Goal: Information Seeking & Learning: Learn about a topic

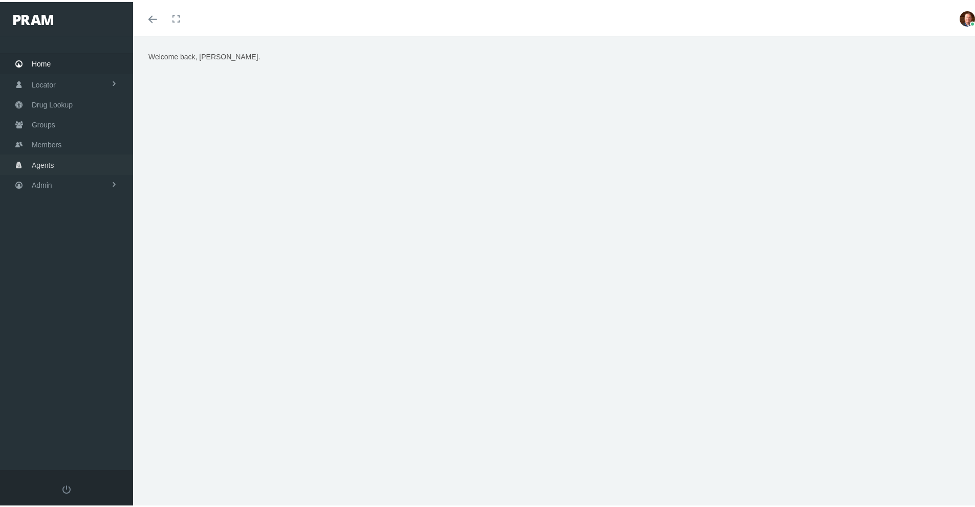
click at [52, 160] on span "Agents" at bounding box center [43, 163] width 23 height 19
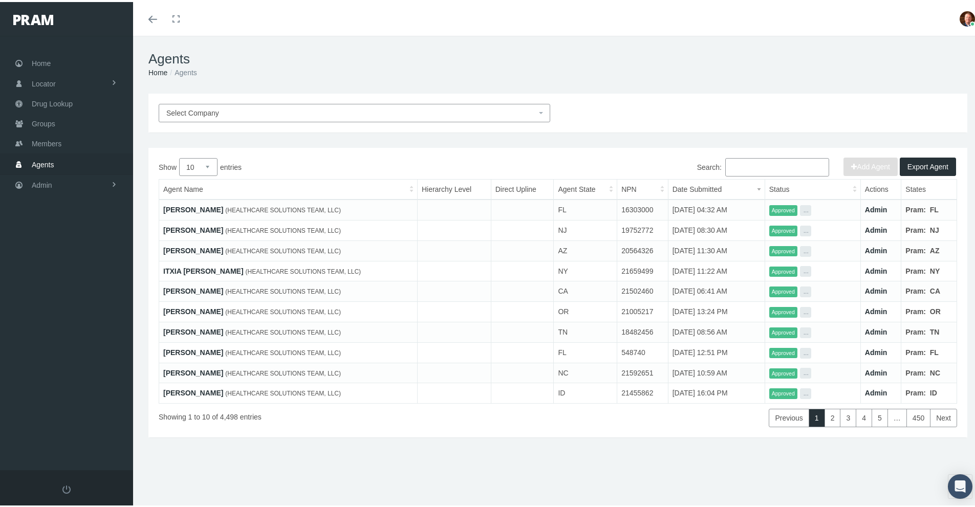
paste input "[PERSON_NAME]"
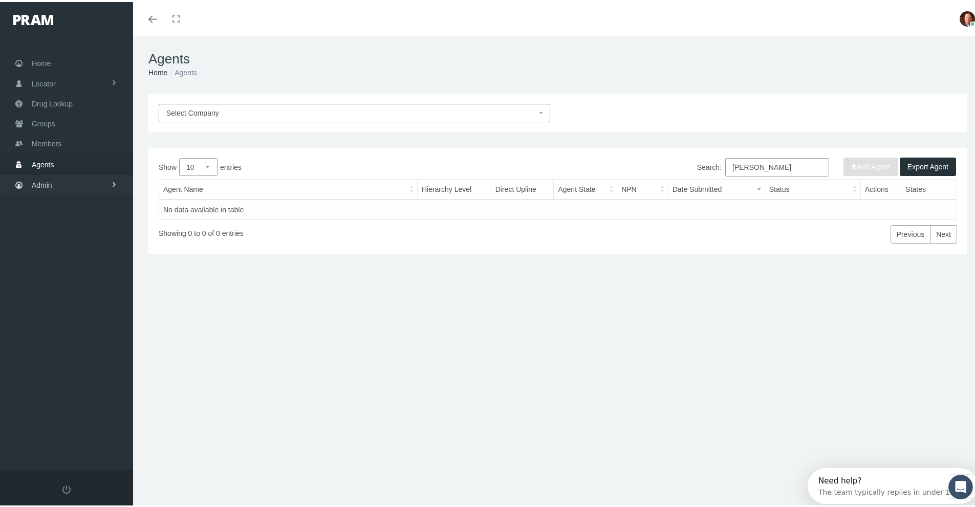
type input "[PERSON_NAME]"
click at [54, 185] on link "Admin" at bounding box center [66, 183] width 133 height 20
click at [57, 224] on span "Agents" at bounding box center [53, 224] width 23 height 17
click at [61, 245] on span "Agent Approval" at bounding box center [64, 245] width 49 height 17
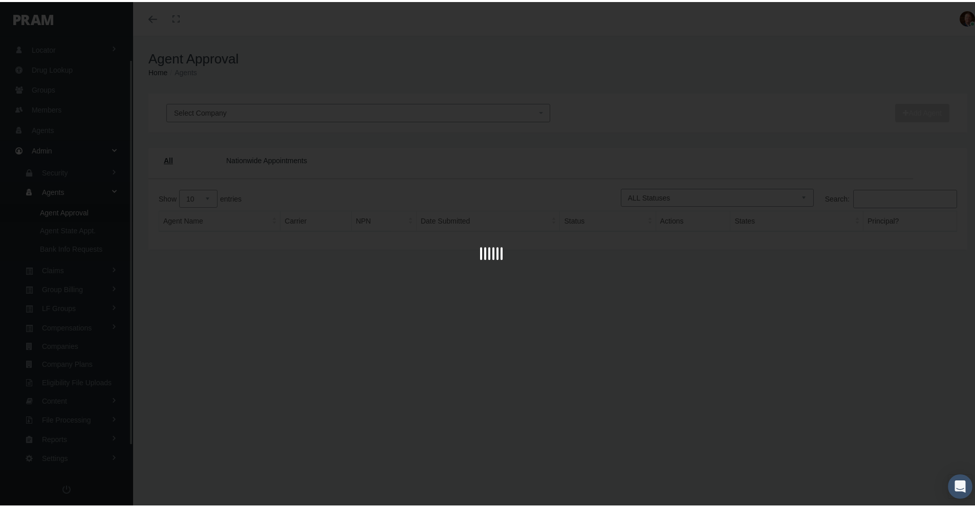
scroll to position [53, 0]
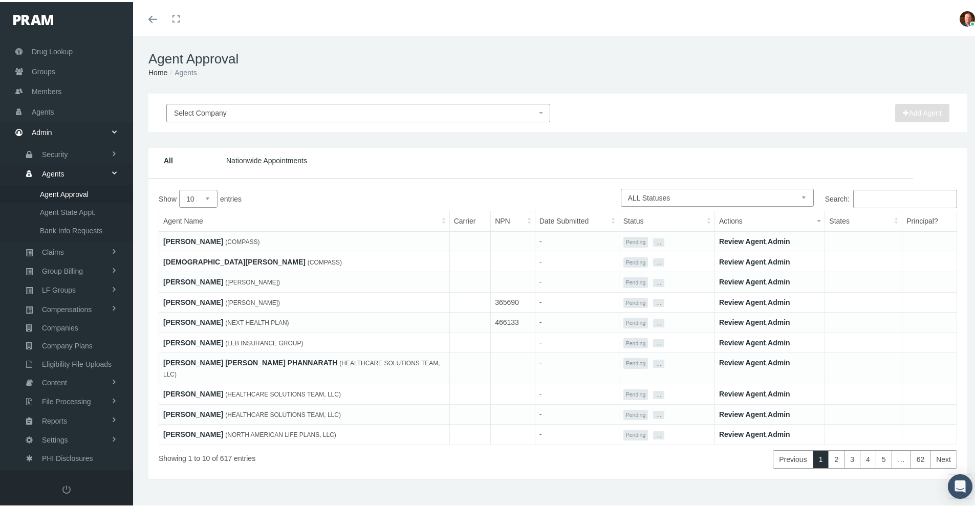
click at [875, 198] on input "Search:" at bounding box center [905, 197] width 104 height 18
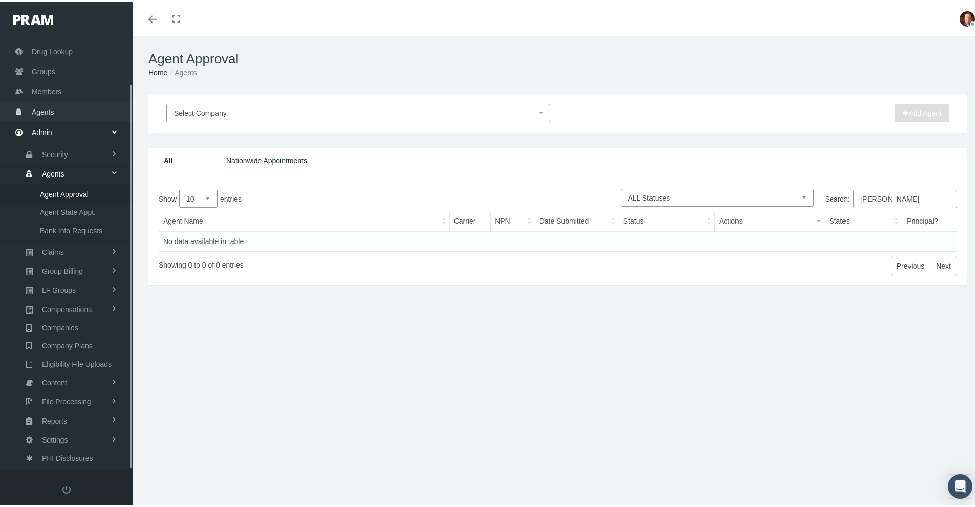
type input "sisk"
click at [45, 105] on span "Agents" at bounding box center [43, 109] width 23 height 19
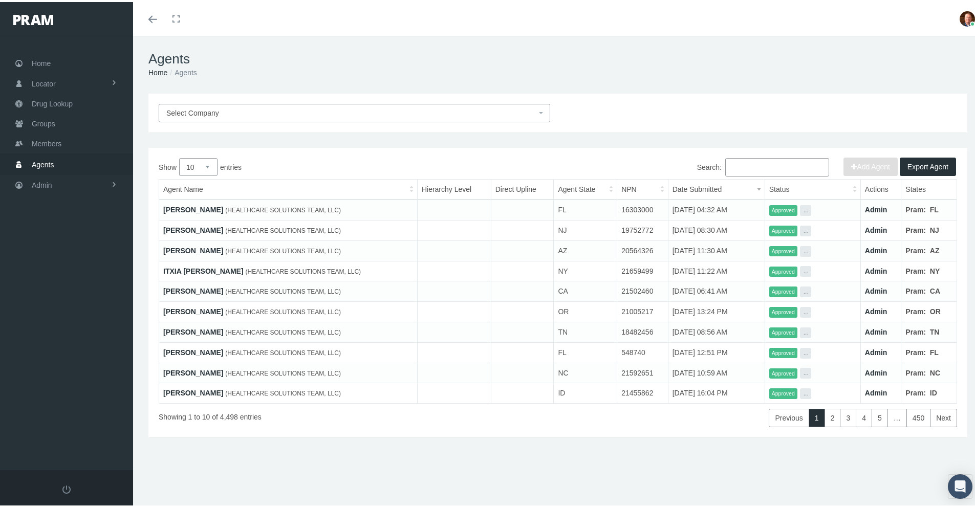
click at [737, 166] on input "Search:" at bounding box center [777, 165] width 104 height 18
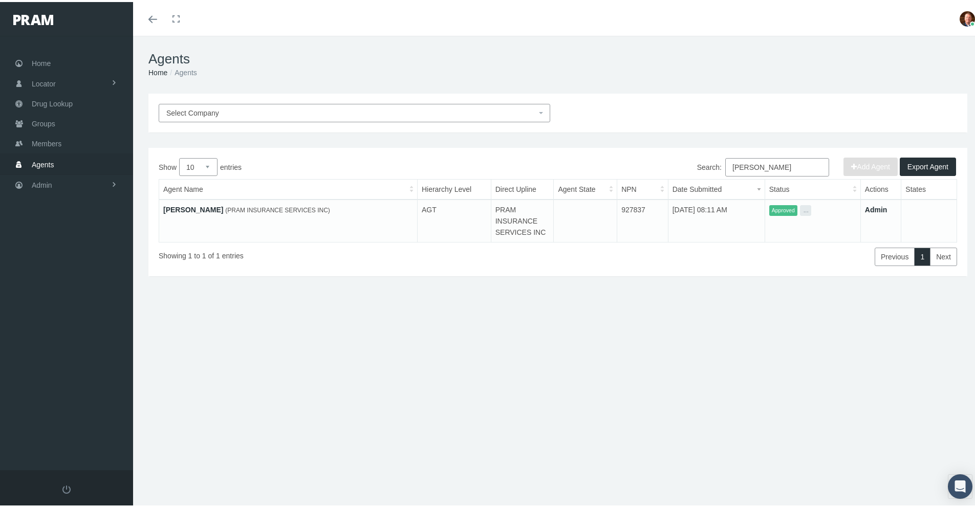
type input "sisk"
click at [196, 212] on td "Stephen Sisk (PRAM INSURANCE SERVICES INC)" at bounding box center [288, 219] width 259 height 43
click at [195, 210] on link "[PERSON_NAME]" at bounding box center [193, 208] width 60 height 8
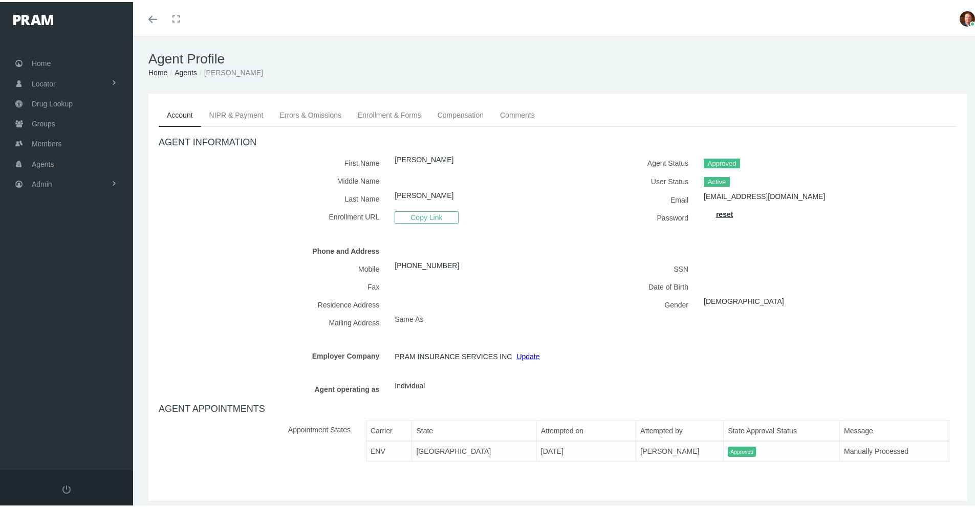
click at [516, 114] on link "Comments" at bounding box center [517, 113] width 51 height 23
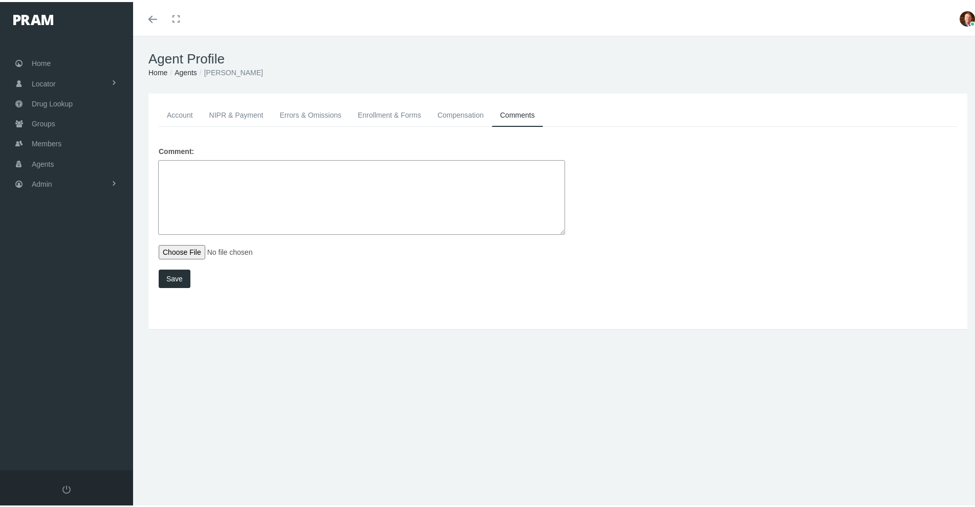
click at [443, 115] on link "Compensation" at bounding box center [461, 113] width 62 height 23
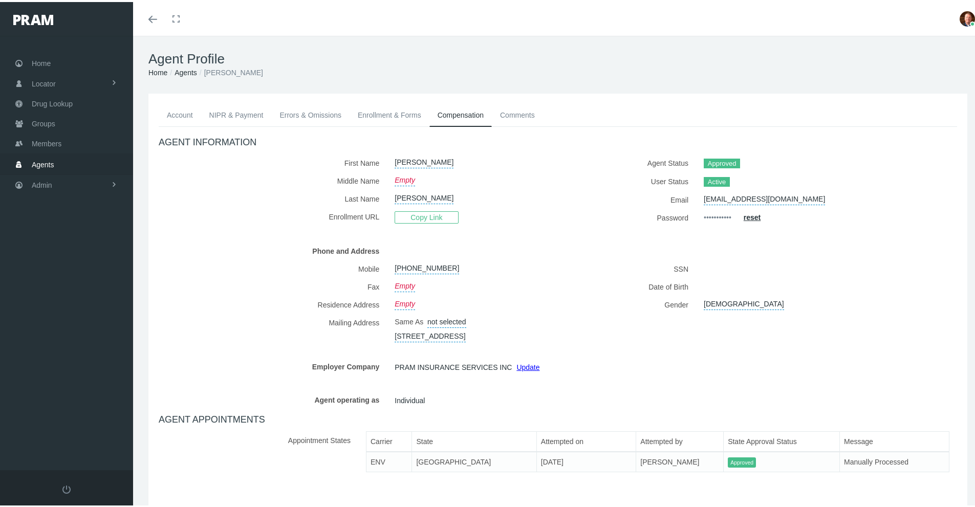
click at [526, 112] on link "Comments" at bounding box center [517, 113] width 51 height 23
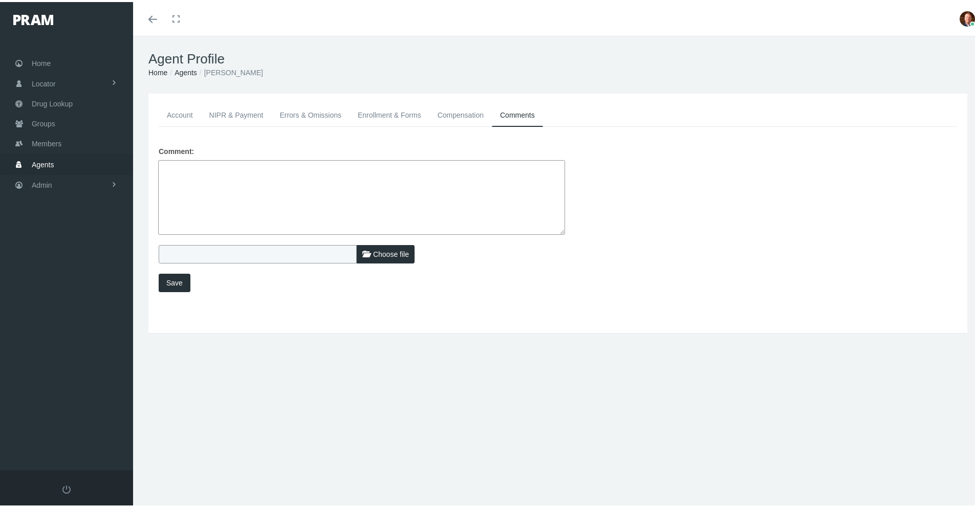
click at [248, 115] on link "NIPR & Payment" at bounding box center [236, 113] width 71 height 23
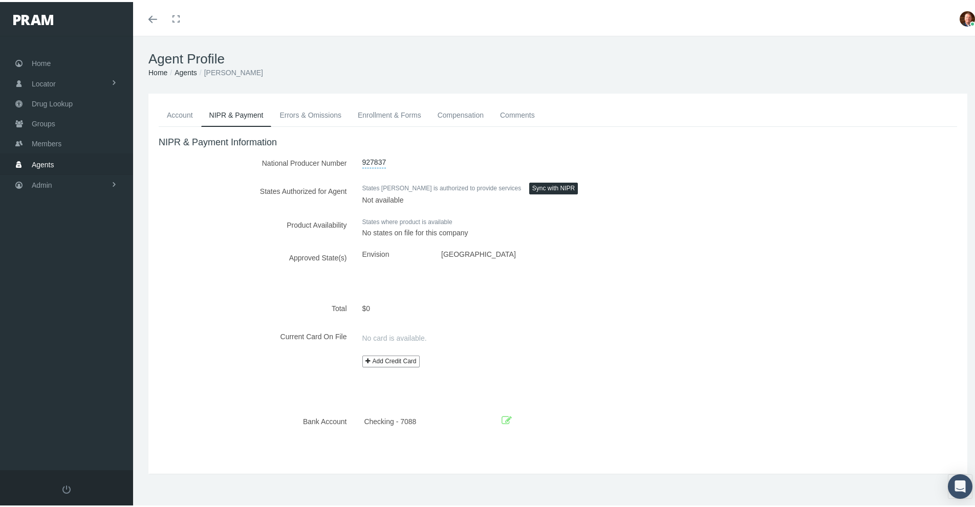
click at [176, 115] on link "Account" at bounding box center [180, 113] width 42 height 23
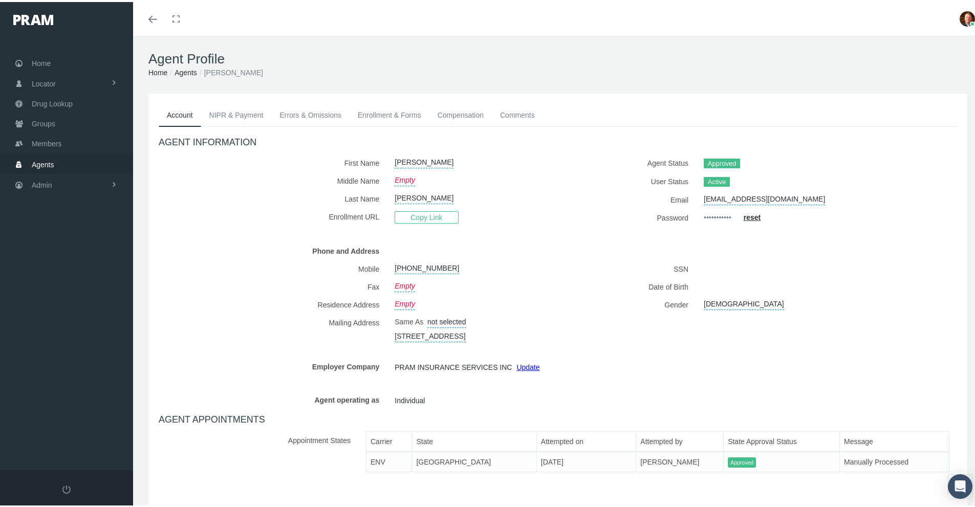
click at [406, 114] on link "Enrollment & Forms" at bounding box center [390, 113] width 80 height 23
